Goal: Use online tool/utility: Utilize a website feature to perform a specific function

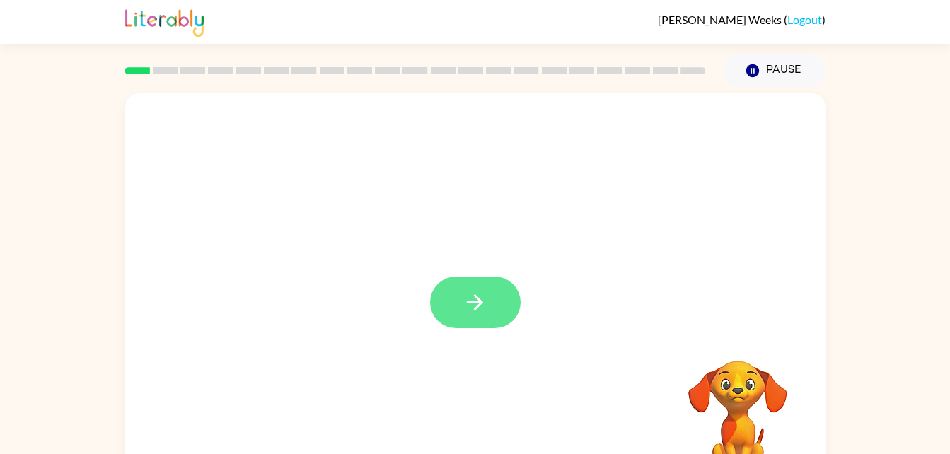
click at [476, 322] on button "button" at bounding box center [475, 302] width 91 height 52
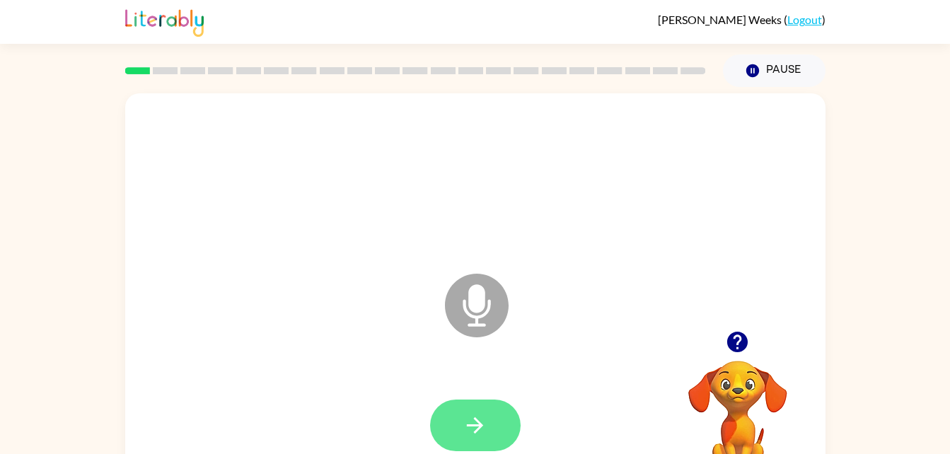
click at [466, 413] on icon "button" at bounding box center [474, 425] width 25 height 25
click at [481, 421] on icon "button" at bounding box center [474, 425] width 25 height 25
click at [496, 417] on button "button" at bounding box center [475, 426] width 91 height 52
click at [484, 434] on icon "button" at bounding box center [474, 425] width 25 height 25
click at [494, 419] on button "button" at bounding box center [475, 426] width 91 height 52
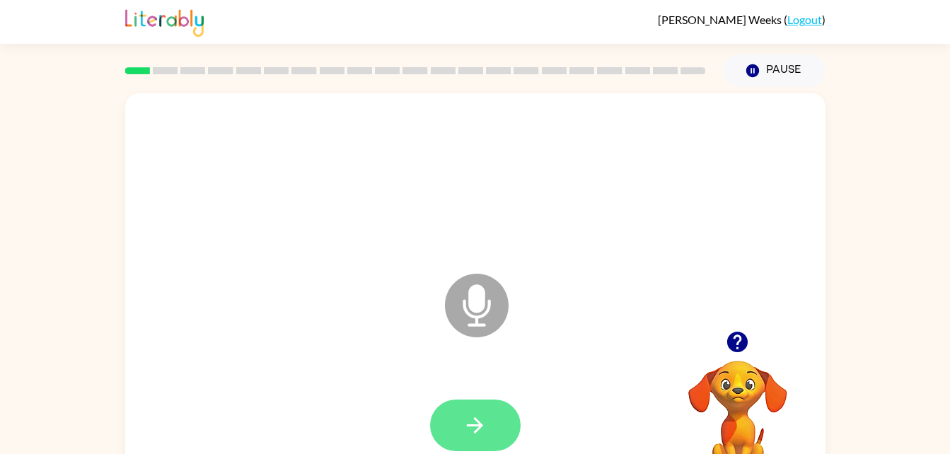
click at [497, 401] on button "button" at bounding box center [475, 426] width 91 height 52
click at [483, 408] on button "button" at bounding box center [475, 426] width 91 height 52
click at [483, 433] on icon "button" at bounding box center [474, 425] width 25 height 25
click at [492, 407] on button "button" at bounding box center [475, 426] width 91 height 52
click at [470, 413] on icon "button" at bounding box center [474, 425] width 25 height 25
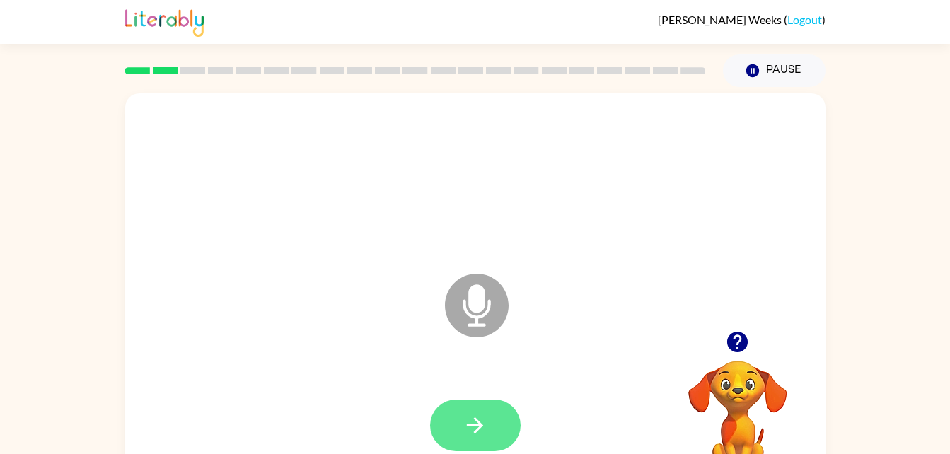
click at [460, 409] on button "button" at bounding box center [475, 426] width 91 height 52
click at [493, 413] on button "button" at bounding box center [475, 426] width 91 height 52
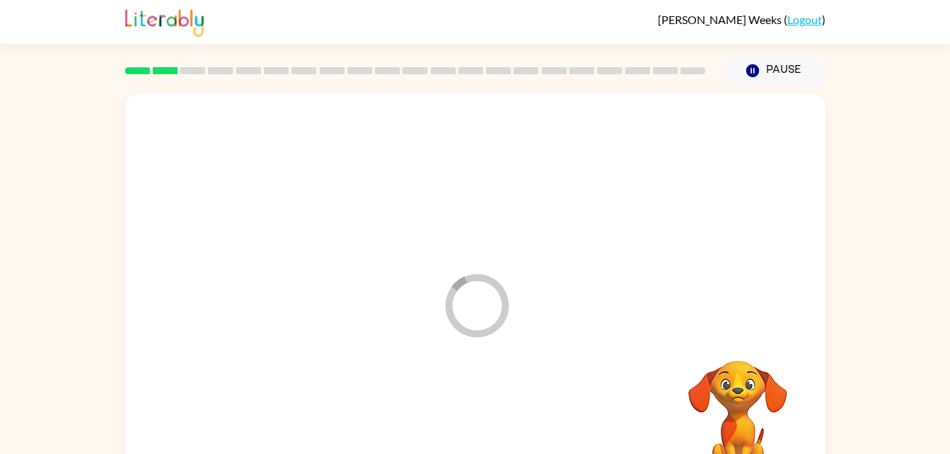
click at [741, 431] on video "Your browser must support playing .mp4 files to use Literably. Please try using…" at bounding box center [737, 409] width 141 height 141
click at [730, 415] on video "Your browser must support playing .mp4 files to use Literably. Please try using…" at bounding box center [737, 409] width 141 height 141
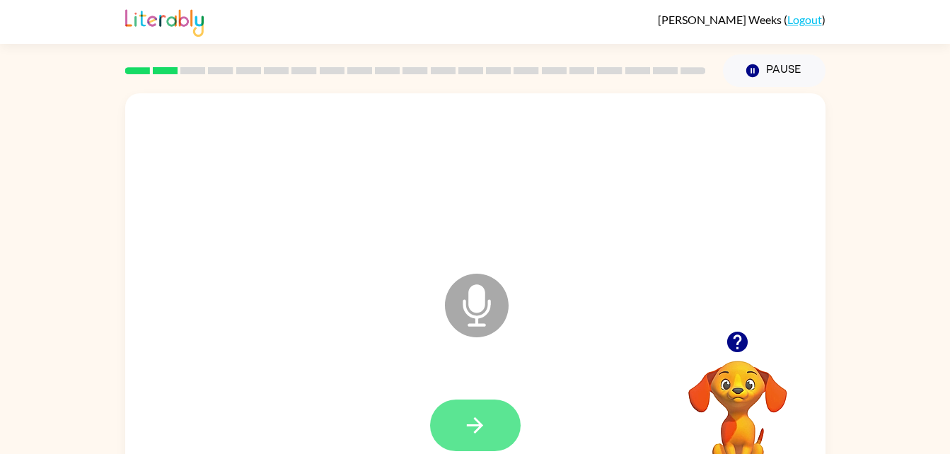
click at [479, 414] on icon "button" at bounding box center [474, 425] width 25 height 25
click at [489, 426] on button "button" at bounding box center [475, 426] width 91 height 52
click at [459, 404] on button "button" at bounding box center [475, 426] width 91 height 52
click at [471, 431] on icon "button" at bounding box center [474, 425] width 25 height 25
click at [470, 419] on icon "button" at bounding box center [474, 425] width 25 height 25
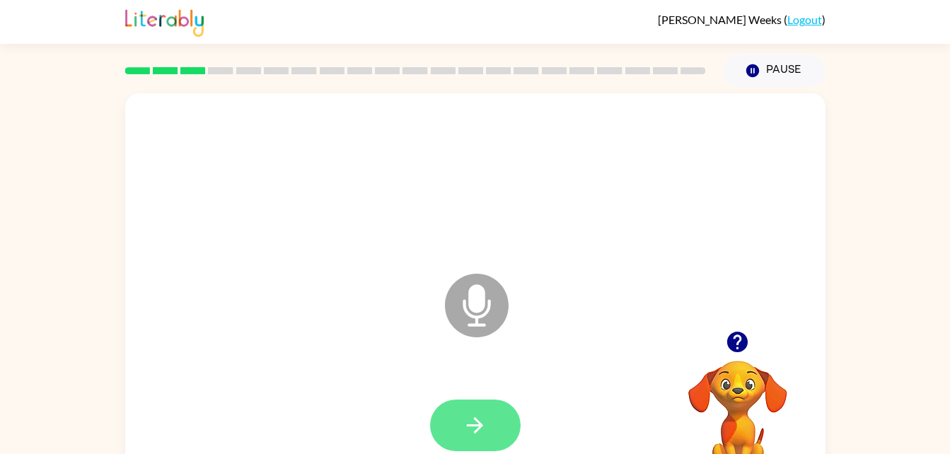
click at [467, 422] on icon "button" at bounding box center [474, 425] width 25 height 25
click at [463, 417] on icon "button" at bounding box center [474, 425] width 25 height 25
click at [474, 429] on icon "button" at bounding box center [474, 425] width 25 height 25
click at [483, 426] on icon "button" at bounding box center [474, 425] width 25 height 25
click at [455, 433] on button "button" at bounding box center [475, 426] width 91 height 52
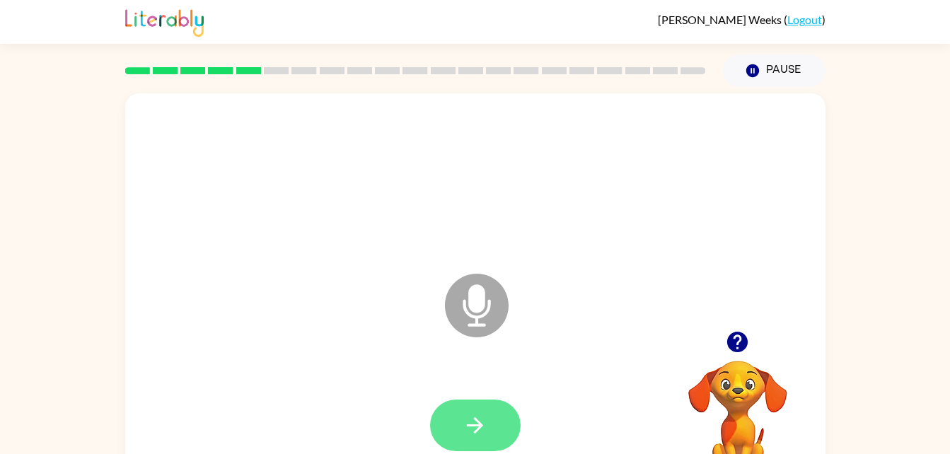
click at [456, 419] on button "button" at bounding box center [475, 426] width 91 height 52
click at [487, 419] on button "button" at bounding box center [475, 426] width 91 height 52
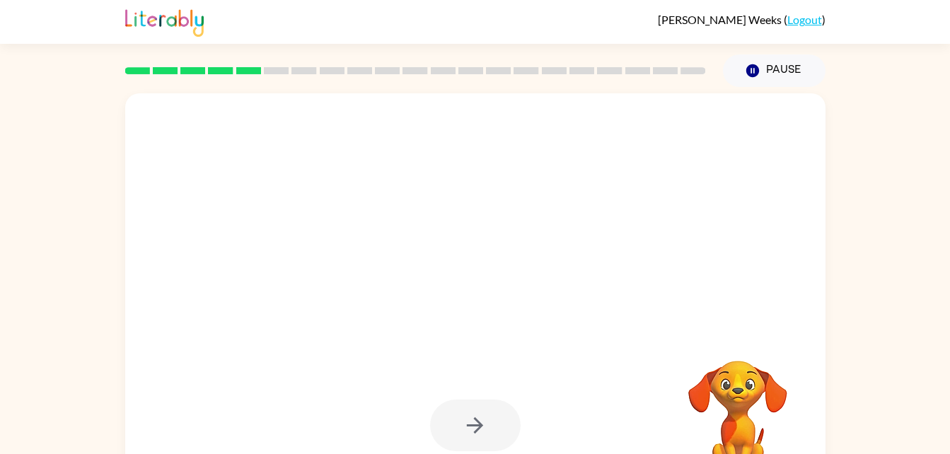
scroll to position [43, 0]
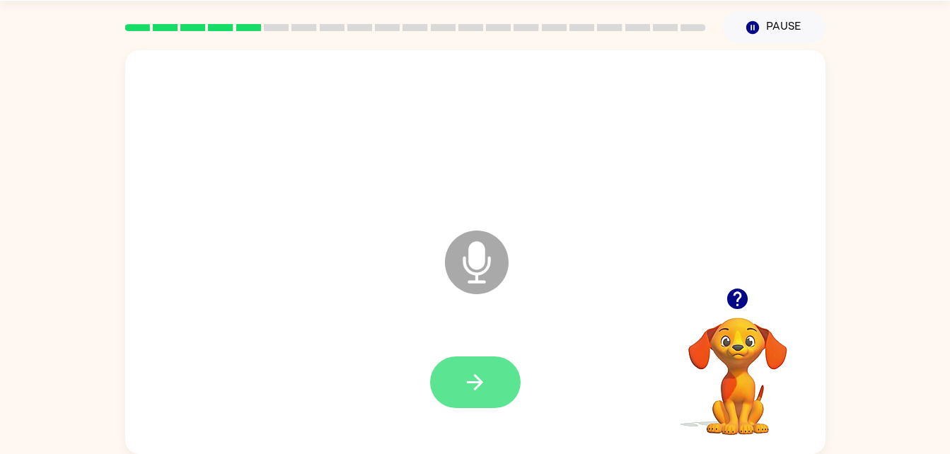
click at [473, 371] on icon "button" at bounding box center [474, 382] width 25 height 25
click at [499, 386] on button "button" at bounding box center [475, 382] width 91 height 52
click at [482, 379] on icon "button" at bounding box center [474, 382] width 25 height 25
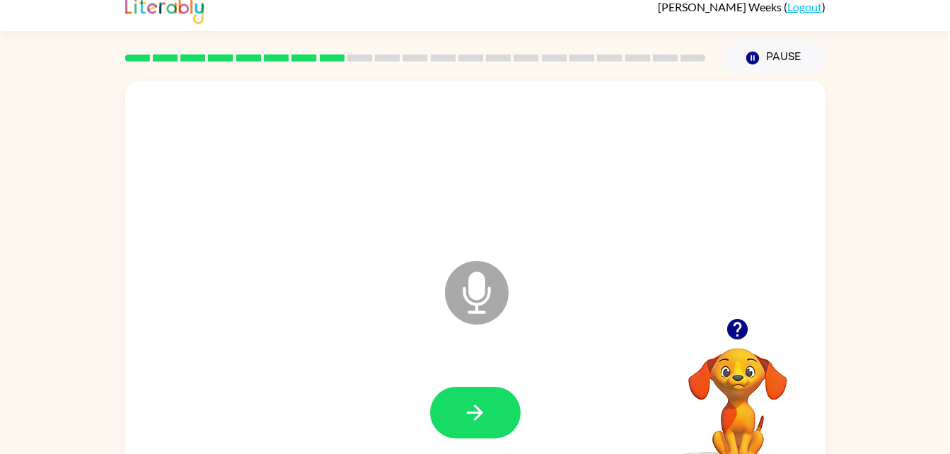
scroll to position [0, 0]
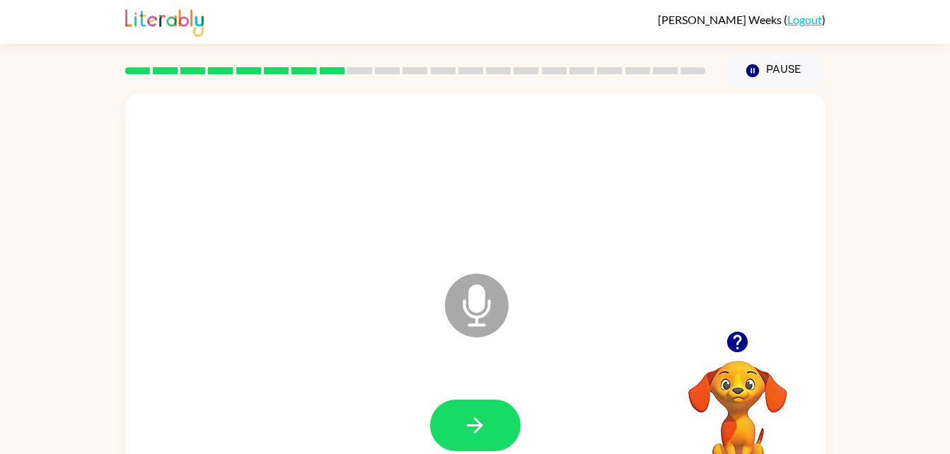
click at [424, 44] on div "Pause Pause" at bounding box center [475, 70] width 700 height 52
click at [489, 57] on div at bounding box center [416, 71] width 598 height 50
click at [456, 421] on button "button" at bounding box center [475, 426] width 91 height 52
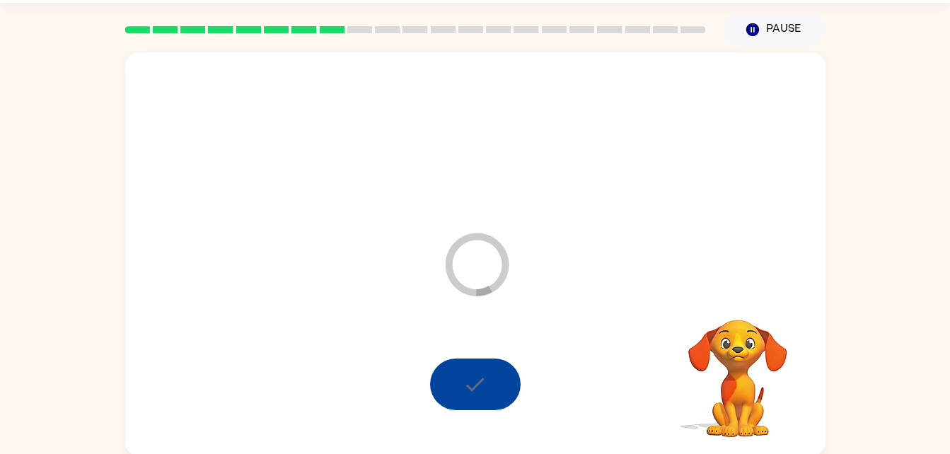
scroll to position [43, 0]
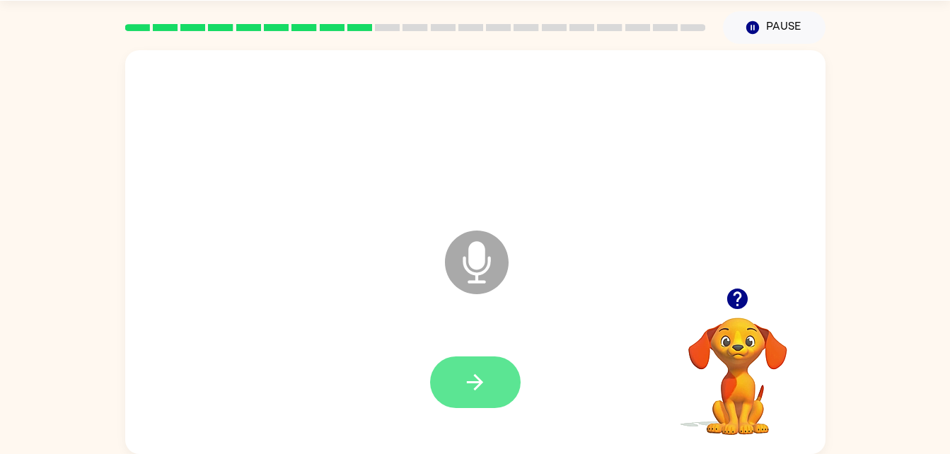
click at [477, 366] on button "button" at bounding box center [475, 382] width 91 height 52
click at [465, 384] on icon "button" at bounding box center [474, 382] width 25 height 25
click at [477, 380] on icon "button" at bounding box center [474, 382] width 25 height 25
click at [487, 378] on icon "button" at bounding box center [474, 382] width 25 height 25
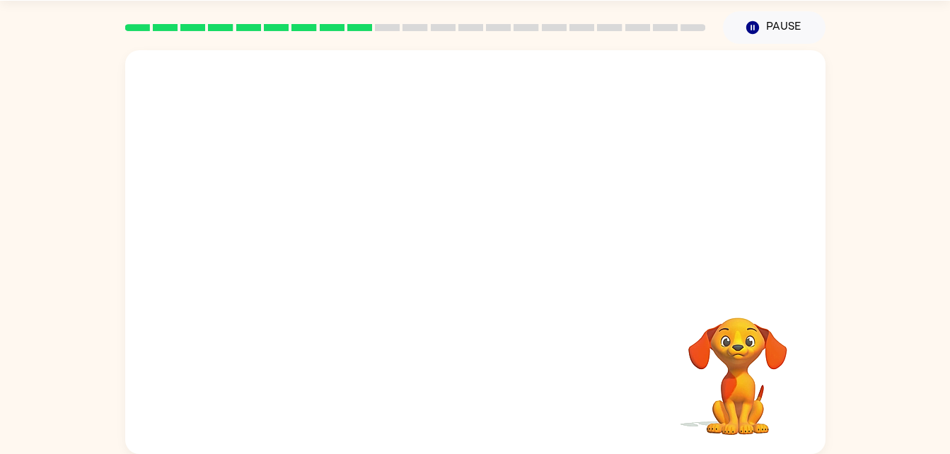
scroll to position [0, 0]
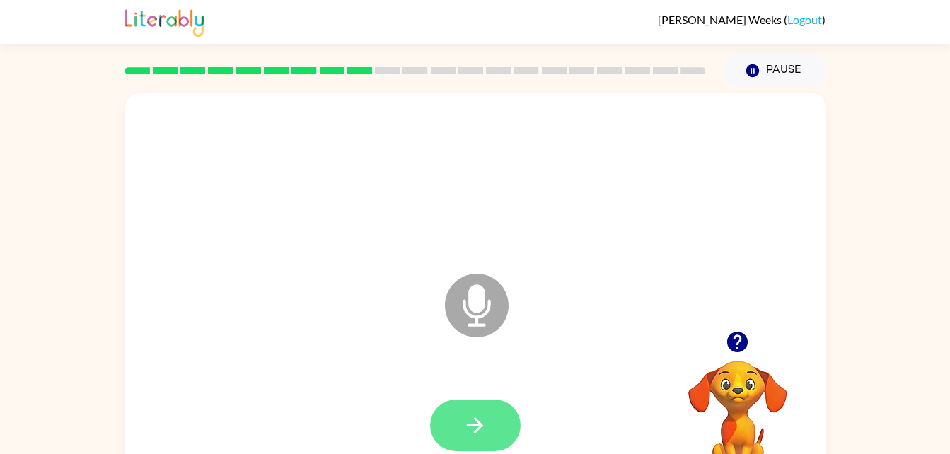
click at [468, 421] on icon "button" at bounding box center [474, 425] width 25 height 25
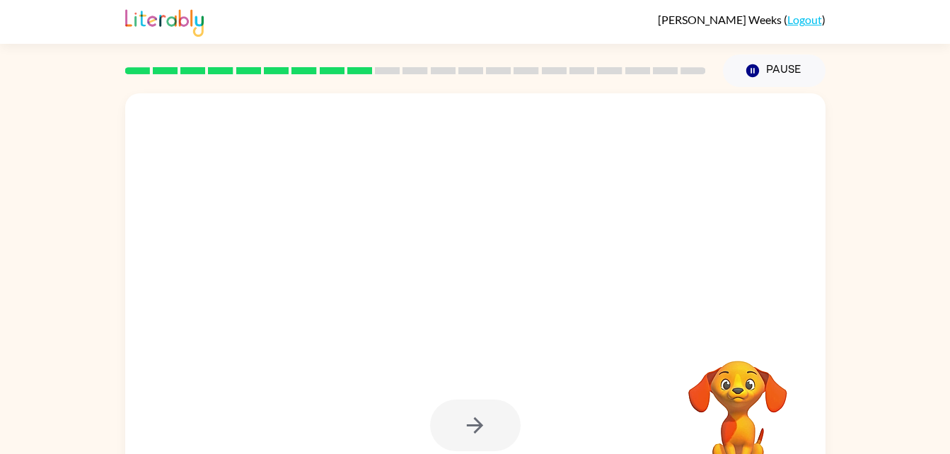
scroll to position [43, 0]
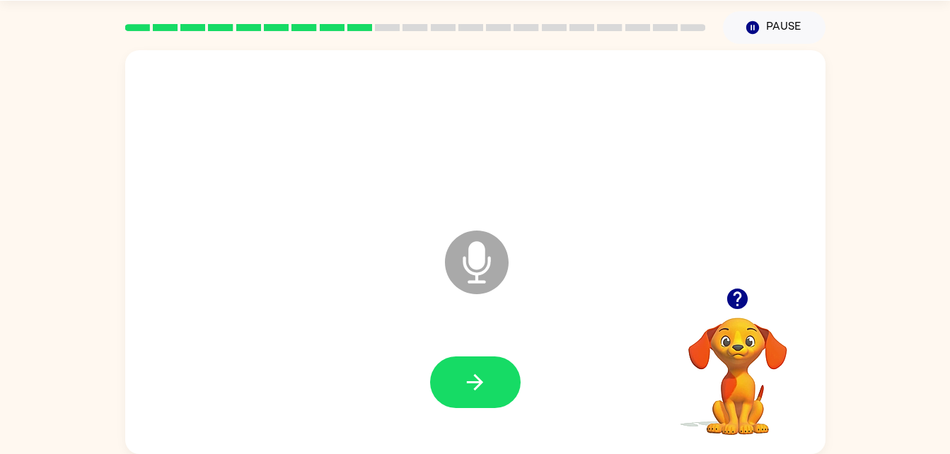
click at [474, 348] on div at bounding box center [475, 383] width 672 height 116
click at [489, 396] on button "button" at bounding box center [475, 382] width 91 height 52
click at [475, 401] on button "button" at bounding box center [475, 382] width 91 height 52
click at [460, 371] on button "button" at bounding box center [475, 382] width 91 height 52
click at [477, 363] on button "button" at bounding box center [475, 382] width 91 height 52
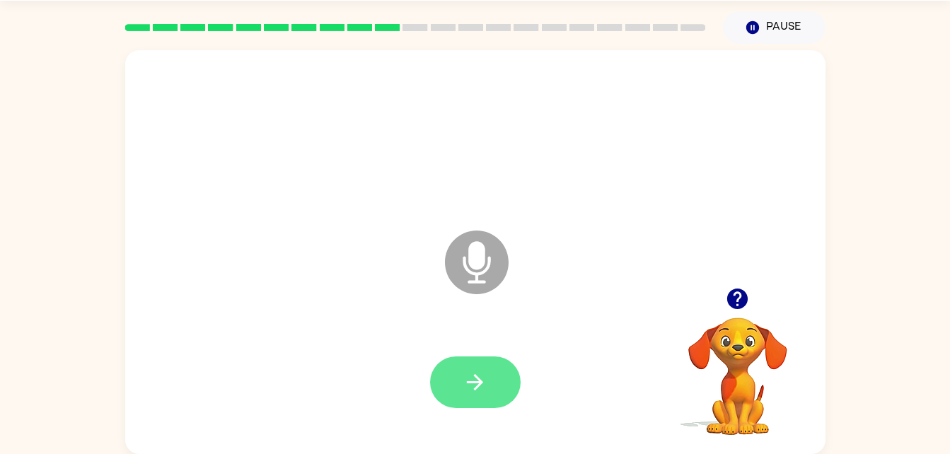
click at [471, 373] on icon "button" at bounding box center [474, 382] width 25 height 25
click at [464, 357] on button "button" at bounding box center [475, 382] width 91 height 52
click at [475, 398] on button "button" at bounding box center [475, 382] width 91 height 52
click at [488, 379] on button "button" at bounding box center [475, 382] width 91 height 52
click at [484, 366] on button "button" at bounding box center [475, 382] width 91 height 52
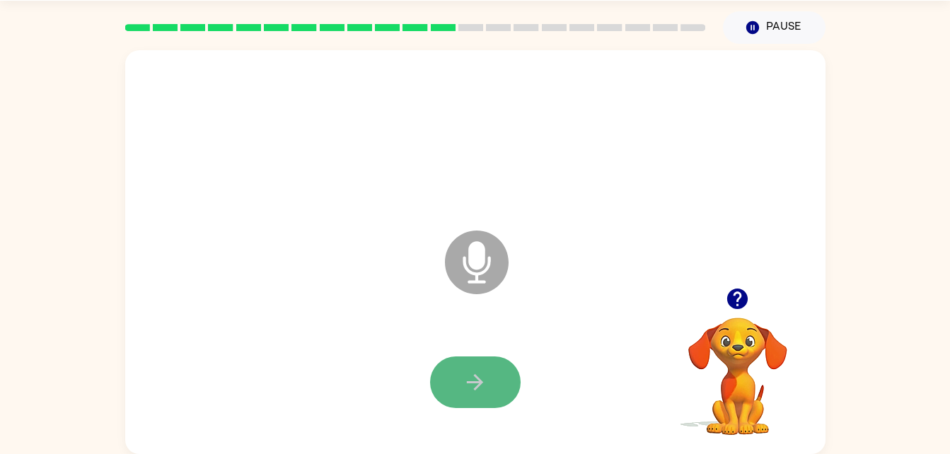
click at [489, 376] on button "button" at bounding box center [475, 382] width 91 height 52
click at [462, 385] on icon "button" at bounding box center [474, 382] width 25 height 25
click at [460, 382] on div at bounding box center [475, 382] width 91 height 52
click at [488, 386] on button "button" at bounding box center [475, 382] width 91 height 52
click at [480, 380] on icon "button" at bounding box center [475, 382] width 16 height 16
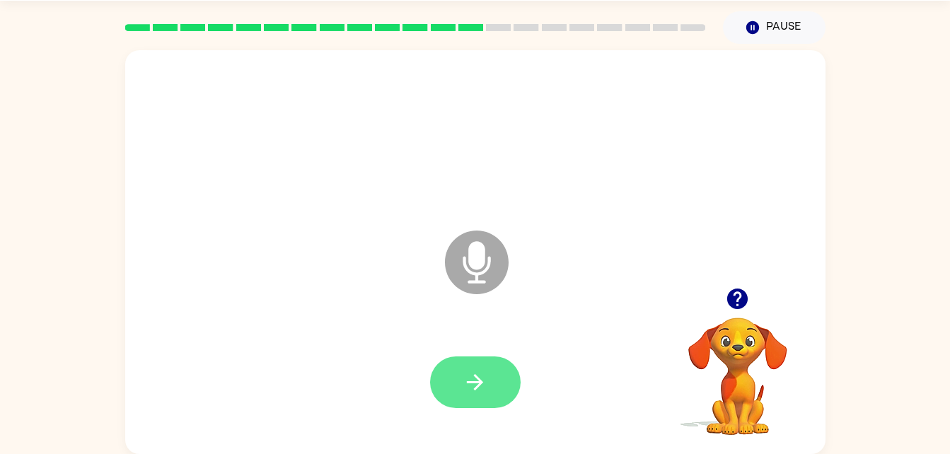
click at [472, 364] on button "button" at bounding box center [475, 382] width 91 height 52
click at [479, 390] on icon "button" at bounding box center [474, 382] width 25 height 25
click at [427, 412] on div at bounding box center [475, 383] width 672 height 116
click at [466, 378] on icon "button" at bounding box center [474, 382] width 25 height 25
click at [472, 383] on icon "button" at bounding box center [474, 382] width 25 height 25
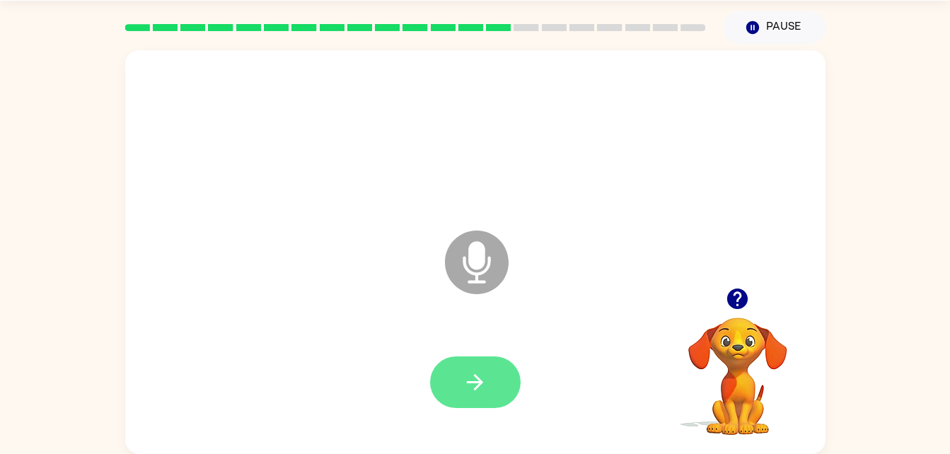
click at [462, 366] on button "button" at bounding box center [475, 382] width 91 height 52
click at [482, 393] on icon "button" at bounding box center [474, 382] width 25 height 25
click at [469, 393] on icon "button" at bounding box center [474, 382] width 25 height 25
click at [486, 379] on icon "button" at bounding box center [474, 382] width 25 height 25
click at [461, 389] on button "button" at bounding box center [475, 382] width 91 height 52
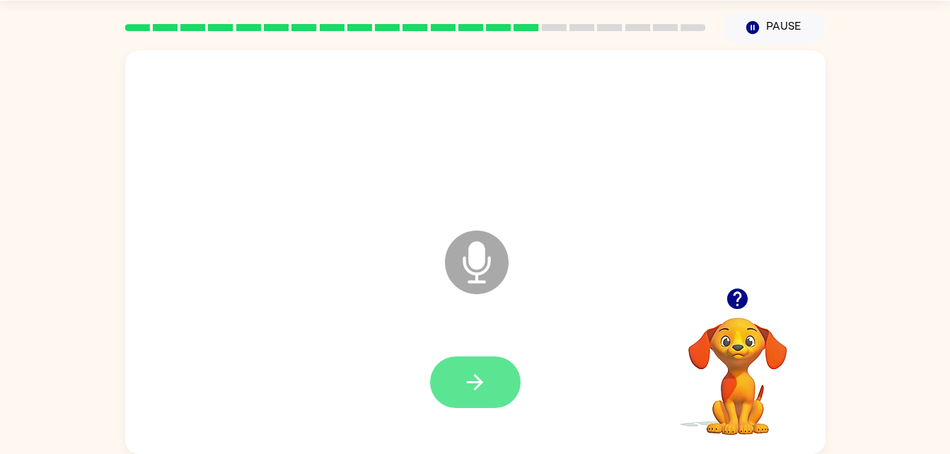
click at [481, 397] on button "button" at bounding box center [475, 382] width 91 height 52
click at [476, 380] on icon "button" at bounding box center [474, 382] width 25 height 25
click at [452, 391] on button "button" at bounding box center [475, 382] width 91 height 52
click at [455, 344] on div at bounding box center [475, 383] width 672 height 116
click at [487, 371] on button "button" at bounding box center [475, 382] width 91 height 52
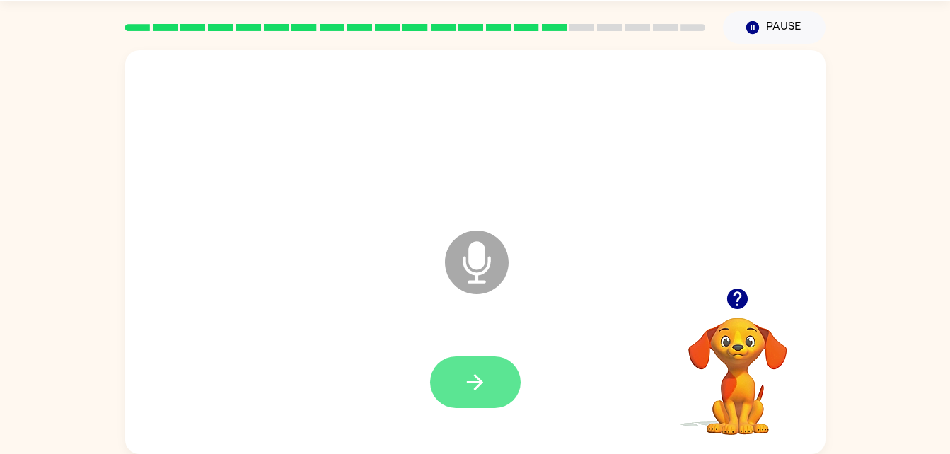
click at [495, 391] on button "button" at bounding box center [475, 382] width 91 height 52
click at [470, 388] on icon "button" at bounding box center [474, 382] width 25 height 25
click at [482, 374] on icon "button" at bounding box center [474, 382] width 25 height 25
click at [461, 357] on button "button" at bounding box center [475, 382] width 91 height 52
click at [485, 366] on button "button" at bounding box center [475, 382] width 91 height 52
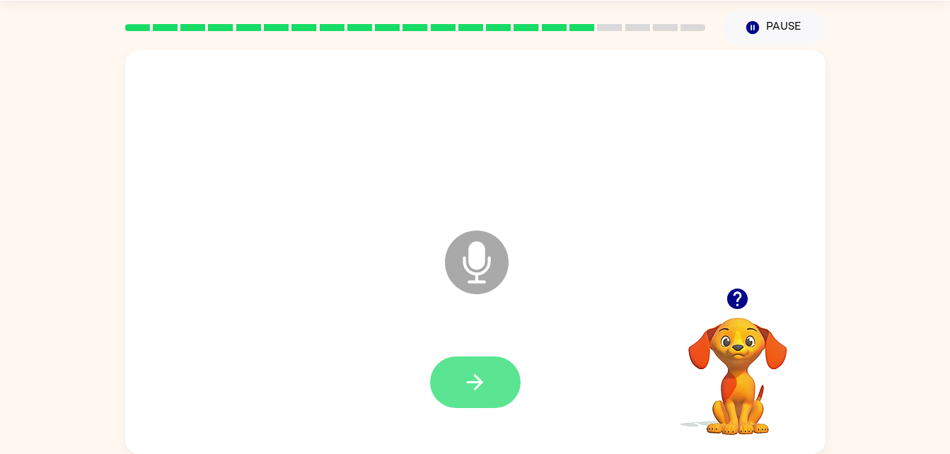
click at [481, 381] on icon "button" at bounding box center [475, 382] width 16 height 16
click at [487, 404] on button "button" at bounding box center [475, 382] width 91 height 52
click at [472, 378] on icon "button" at bounding box center [474, 382] width 25 height 25
click at [484, 362] on button "button" at bounding box center [475, 382] width 91 height 52
click at [486, 383] on icon "button" at bounding box center [474, 382] width 25 height 25
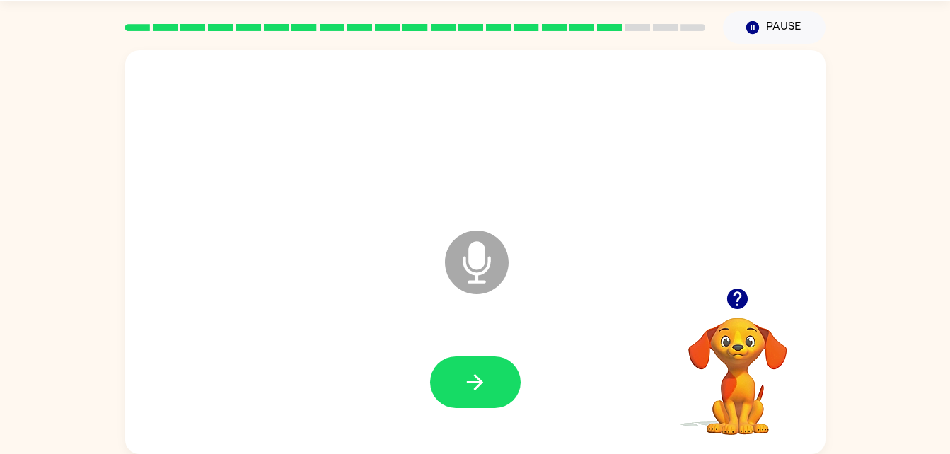
scroll to position [0, 0]
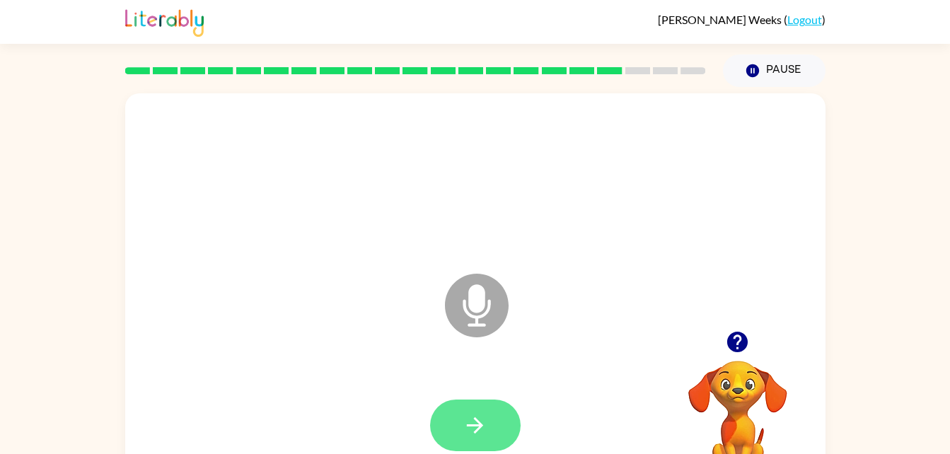
click at [449, 424] on button "button" at bounding box center [475, 426] width 91 height 52
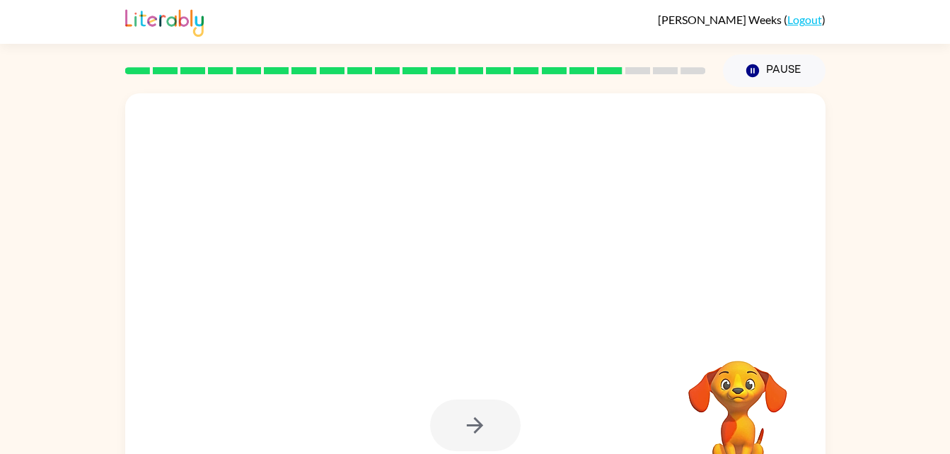
scroll to position [43, 0]
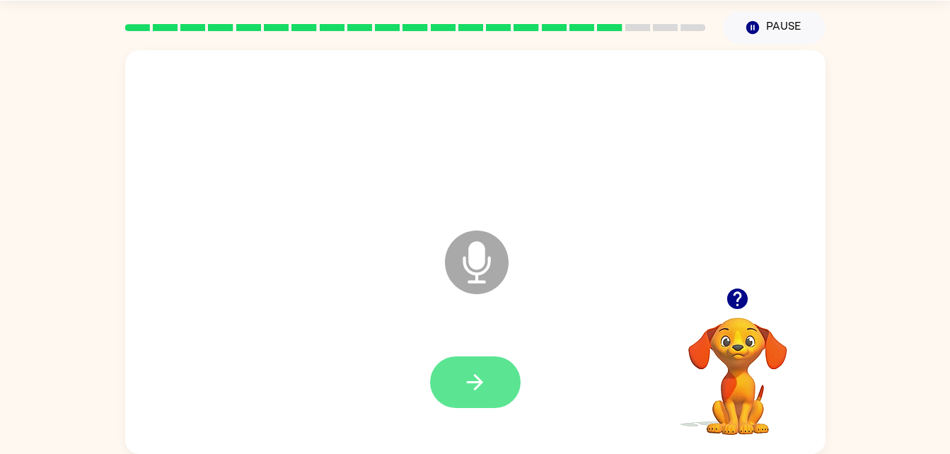
click at [489, 405] on button "button" at bounding box center [475, 382] width 91 height 52
click at [468, 393] on icon "button" at bounding box center [474, 382] width 25 height 25
click at [481, 372] on icon "button" at bounding box center [474, 382] width 25 height 25
click at [464, 397] on button "button" at bounding box center [475, 382] width 91 height 52
click at [485, 376] on icon "button" at bounding box center [474, 382] width 25 height 25
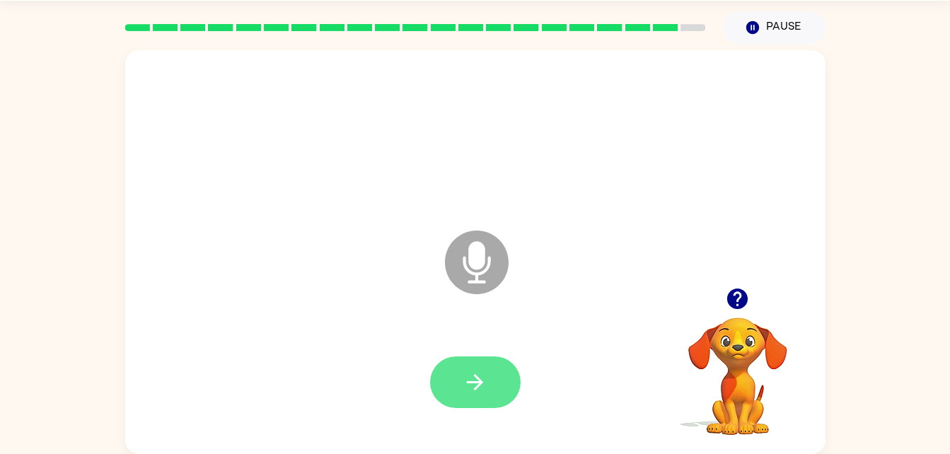
click at [484, 382] on icon "button" at bounding box center [474, 382] width 25 height 25
click at [482, 390] on icon "button" at bounding box center [474, 382] width 25 height 25
click at [458, 390] on button "button" at bounding box center [475, 382] width 91 height 52
click at [477, 379] on icon "button" at bounding box center [475, 382] width 16 height 16
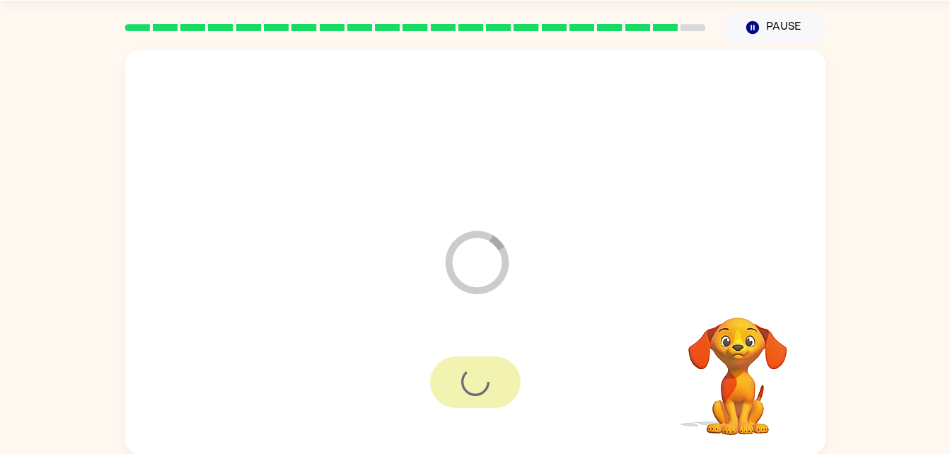
scroll to position [18, 0]
